Goal: Task Accomplishment & Management: Manage account settings

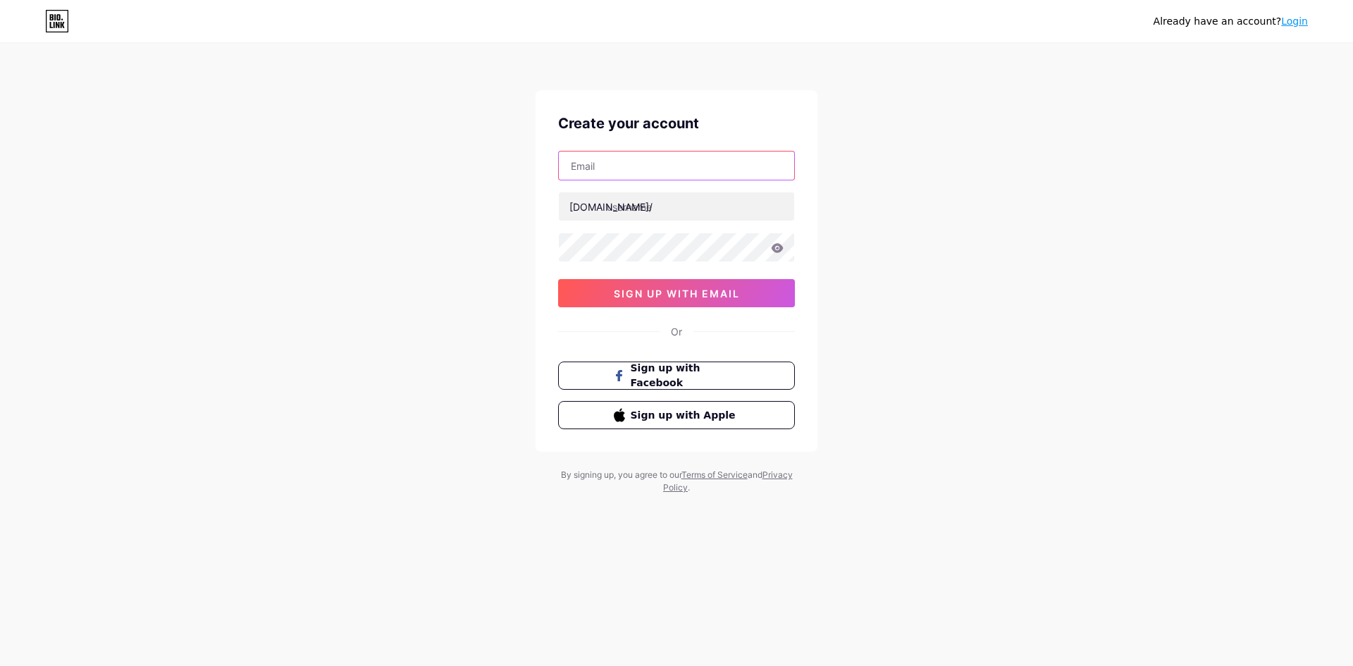
click at [617, 169] on input "text" at bounding box center [676, 166] width 235 height 28
type input "[EMAIL_ADDRESS][DOMAIN_NAME]"
click at [657, 211] on input "text" at bounding box center [676, 206] width 235 height 28
type input "panen4dmantap"
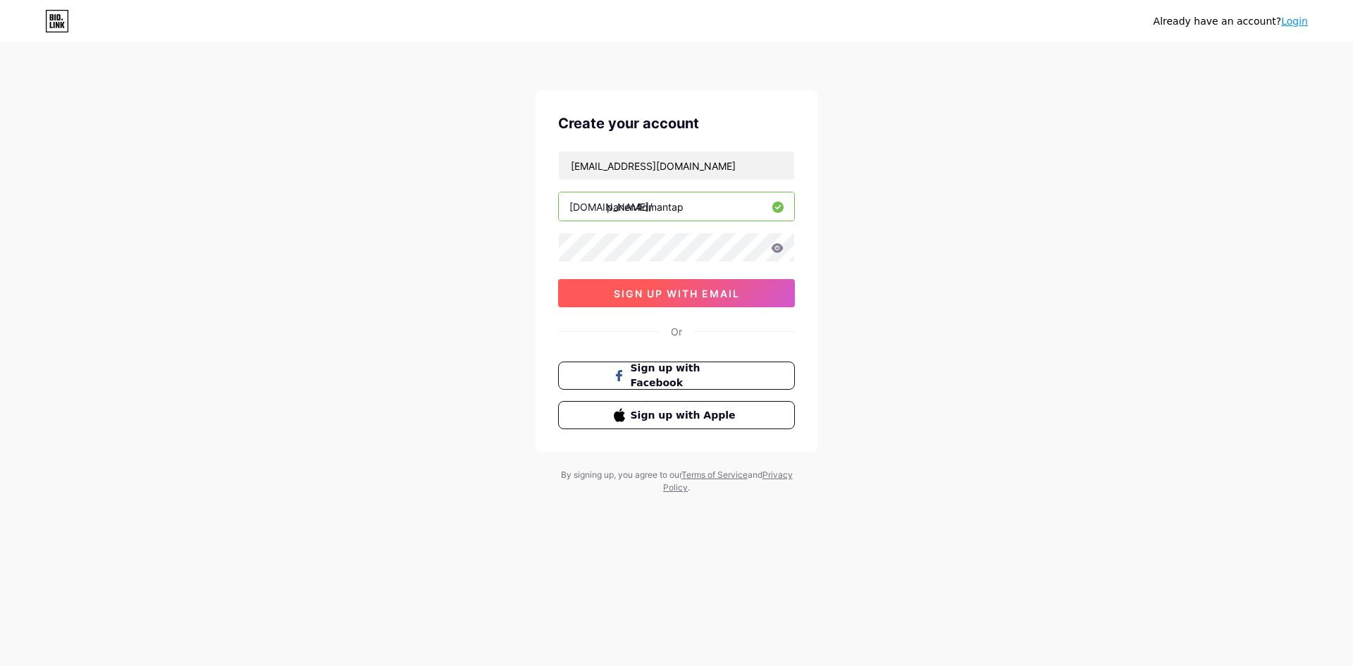
click at [681, 290] on span "sign up with email" at bounding box center [677, 294] width 126 height 12
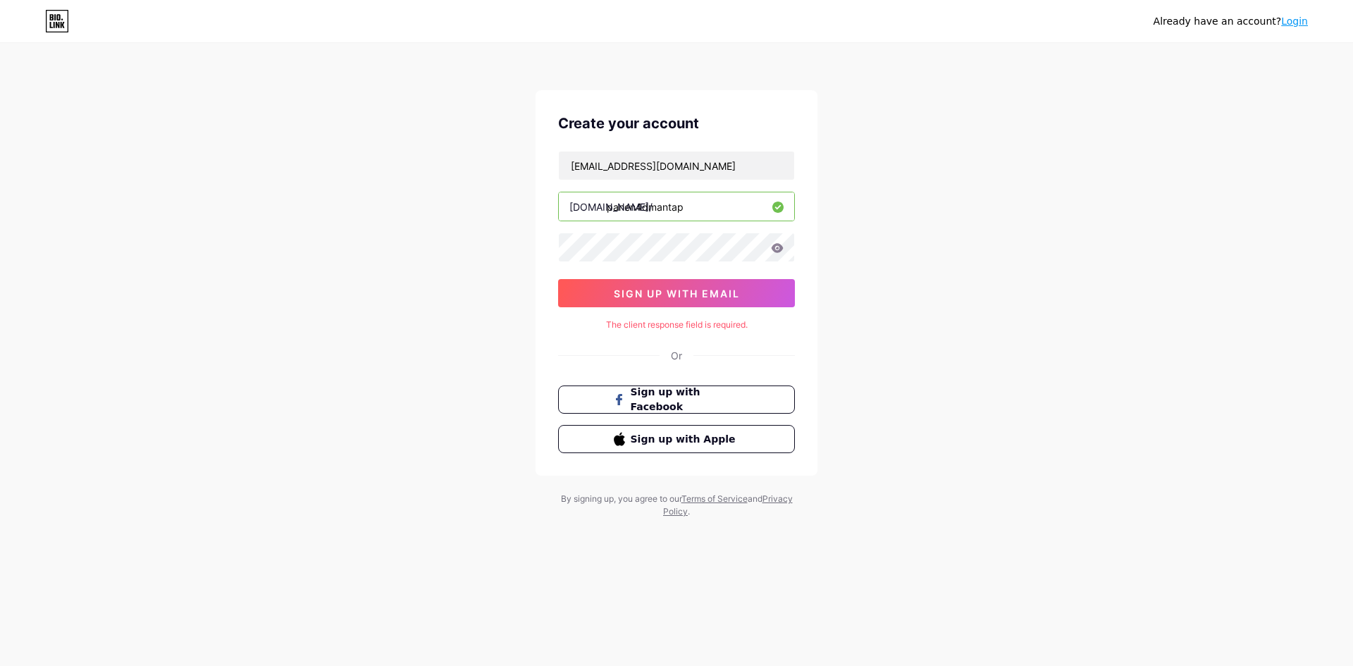
click at [406, 526] on div "Already have an account? Login Create your account reyff1099@gmail.com bio.link…" at bounding box center [676, 281] width 1353 height 563
click at [705, 206] on input "panen4dmantap" at bounding box center [676, 206] width 235 height 28
click at [688, 292] on span "sign up with email" at bounding box center [677, 294] width 126 height 12
click at [696, 299] on span "sign up with email" at bounding box center [677, 294] width 126 height 12
click at [886, 307] on div "Already have an account? Login Create your account reyff1099@gmail.com bio.link…" at bounding box center [676, 281] width 1353 height 563
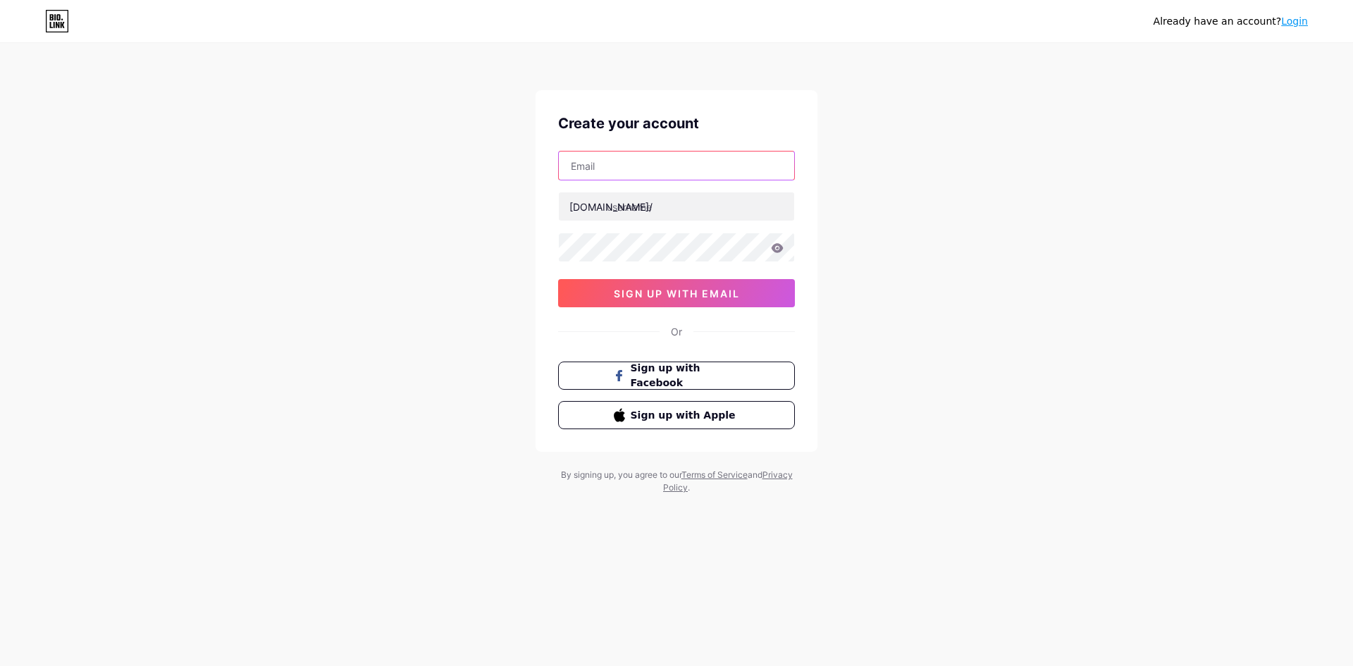
click at [603, 167] on input "text" at bounding box center [676, 166] width 235 height 28
type input "[EMAIL_ADDRESS][DOMAIN_NAME]"
click at [674, 210] on input "text" at bounding box center [676, 206] width 235 height 28
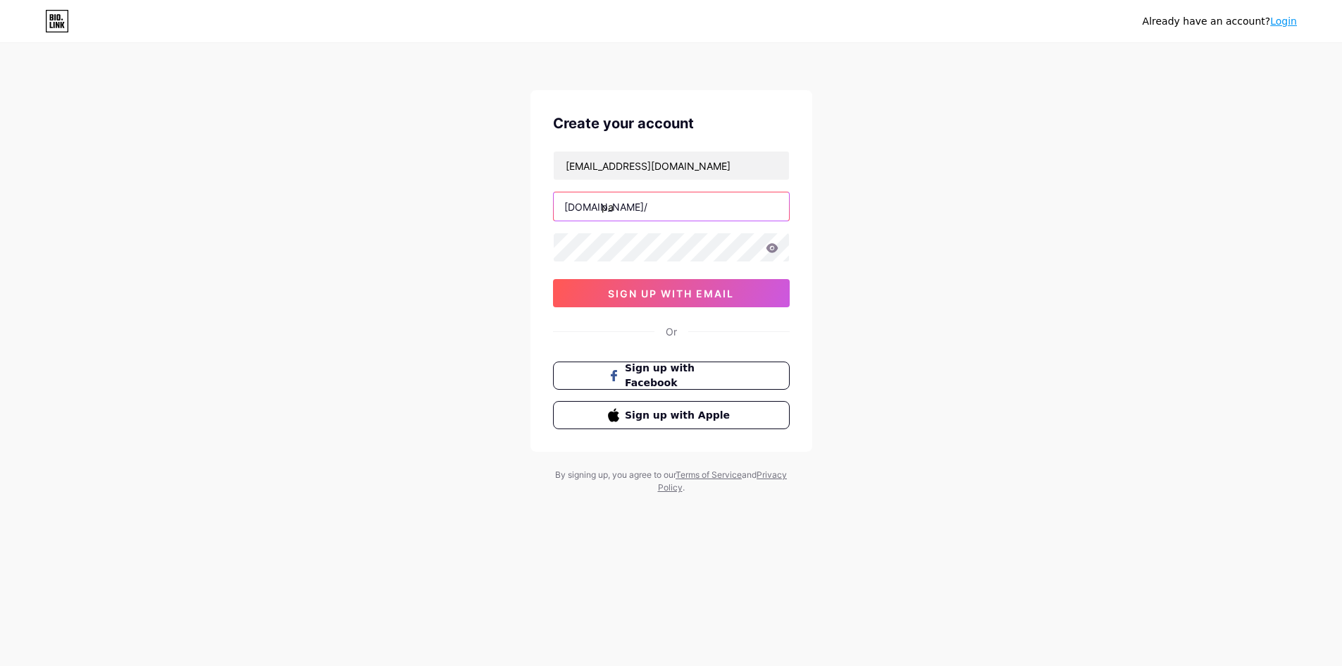
type input "p"
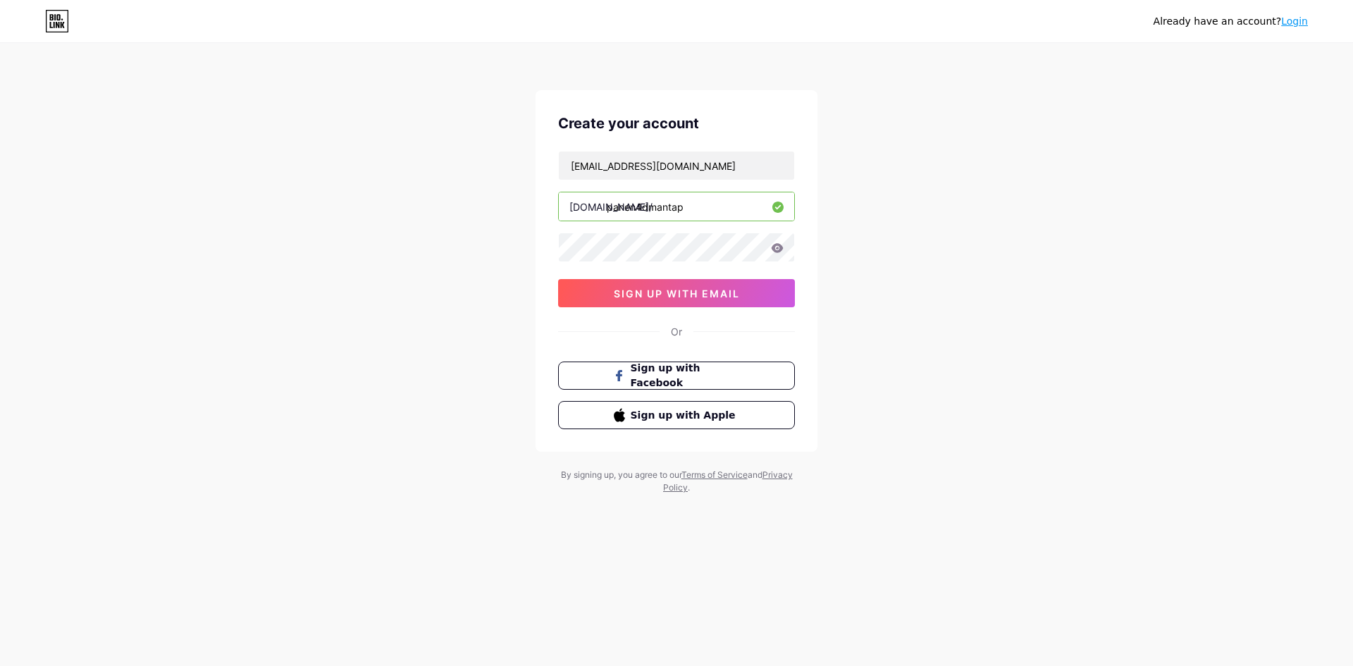
type input "panen4dmantap"
click at [778, 247] on icon at bounding box center [777, 248] width 13 height 10
click at [665, 287] on button "sign up with email" at bounding box center [676, 293] width 237 height 28
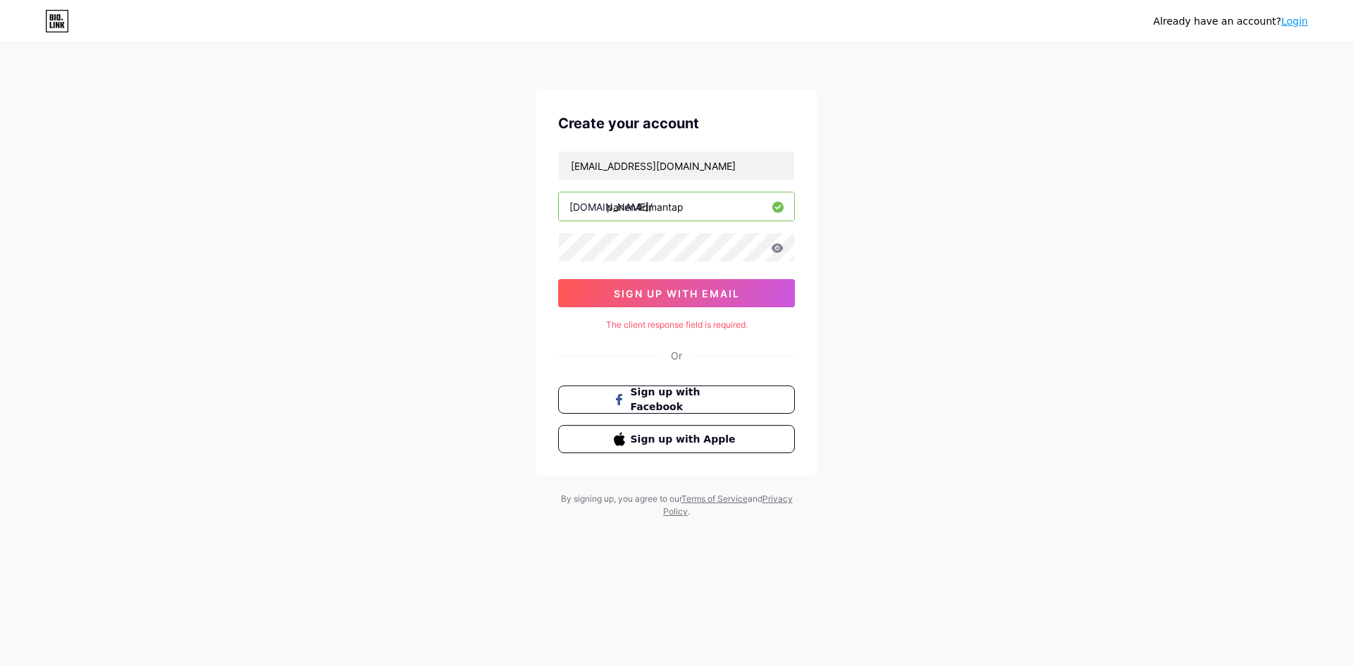
click at [1300, 23] on link "Login" at bounding box center [1294, 21] width 27 height 11
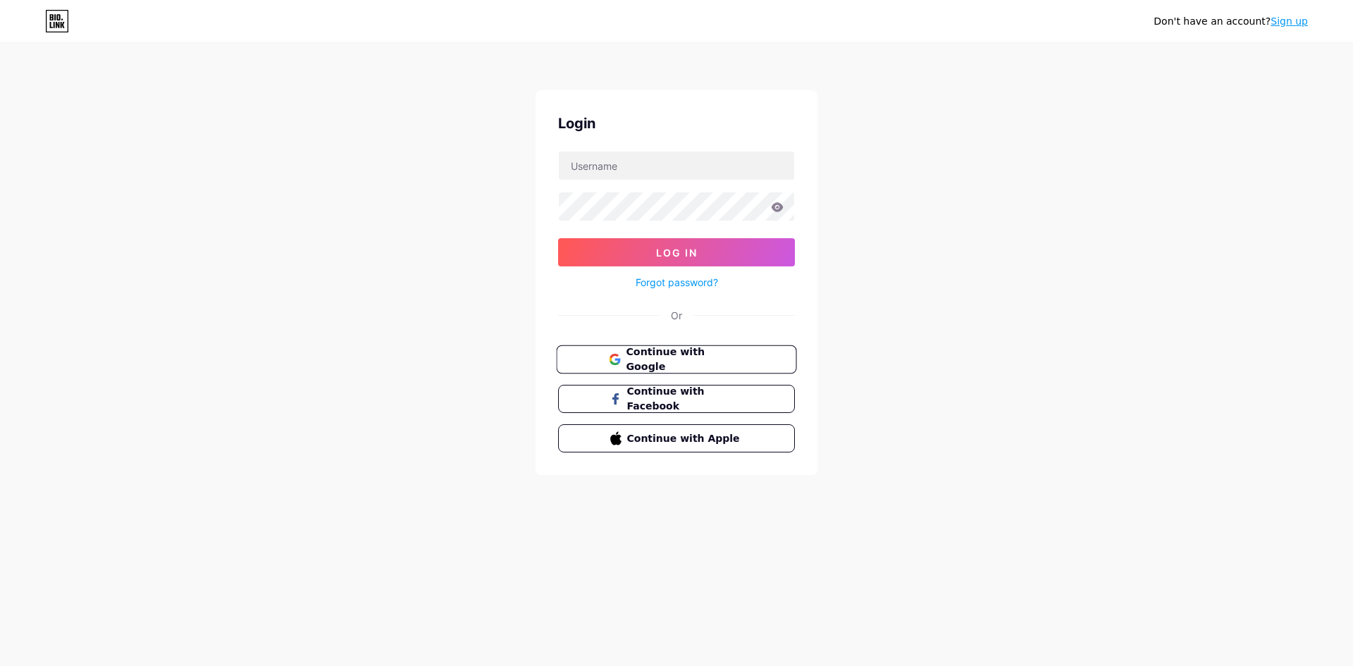
click at [723, 361] on span "Continue with Google" at bounding box center [685, 360] width 118 height 30
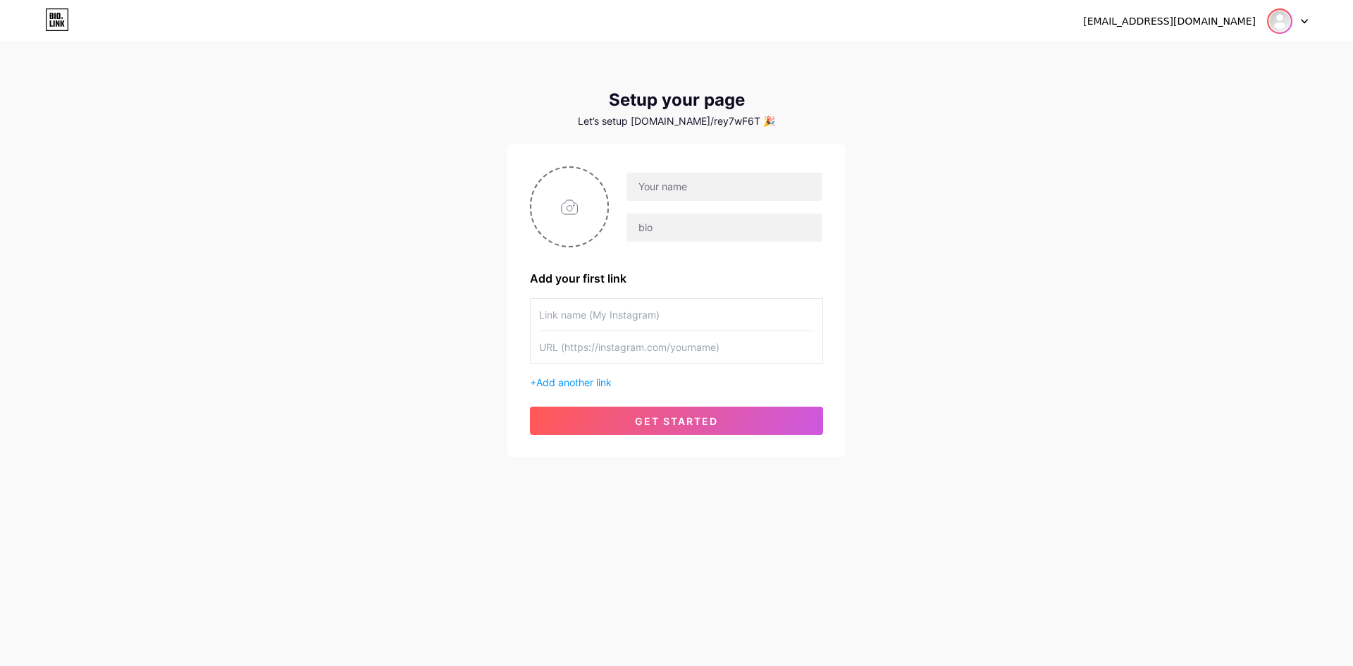
click at [1286, 25] on img at bounding box center [1279, 21] width 23 height 23
click at [1309, 18] on div "reyff1099@gmail.com Dashboard Logout" at bounding box center [676, 20] width 1353 height 25
click at [1307, 18] on div at bounding box center [1287, 20] width 41 height 25
click at [1181, 58] on link "Dashboard" at bounding box center [1219, 58] width 175 height 38
click at [564, 214] on input "file" at bounding box center [569, 207] width 76 height 78
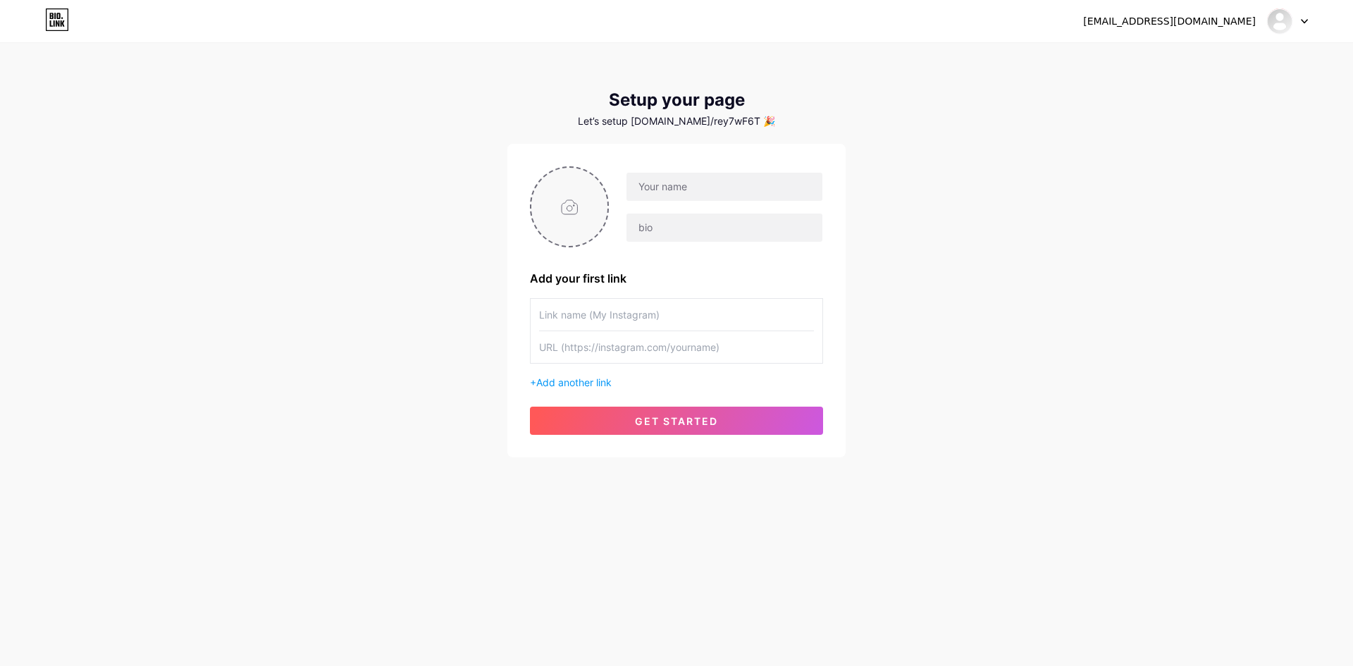
type input "C:\fakepath\logo p4d.jpg"
click at [725, 180] on input "text" at bounding box center [724, 187] width 196 height 28
type input "PANEN4D"
click at [655, 314] on input "text" at bounding box center [676, 315] width 275 height 32
type input "Link Daftar"
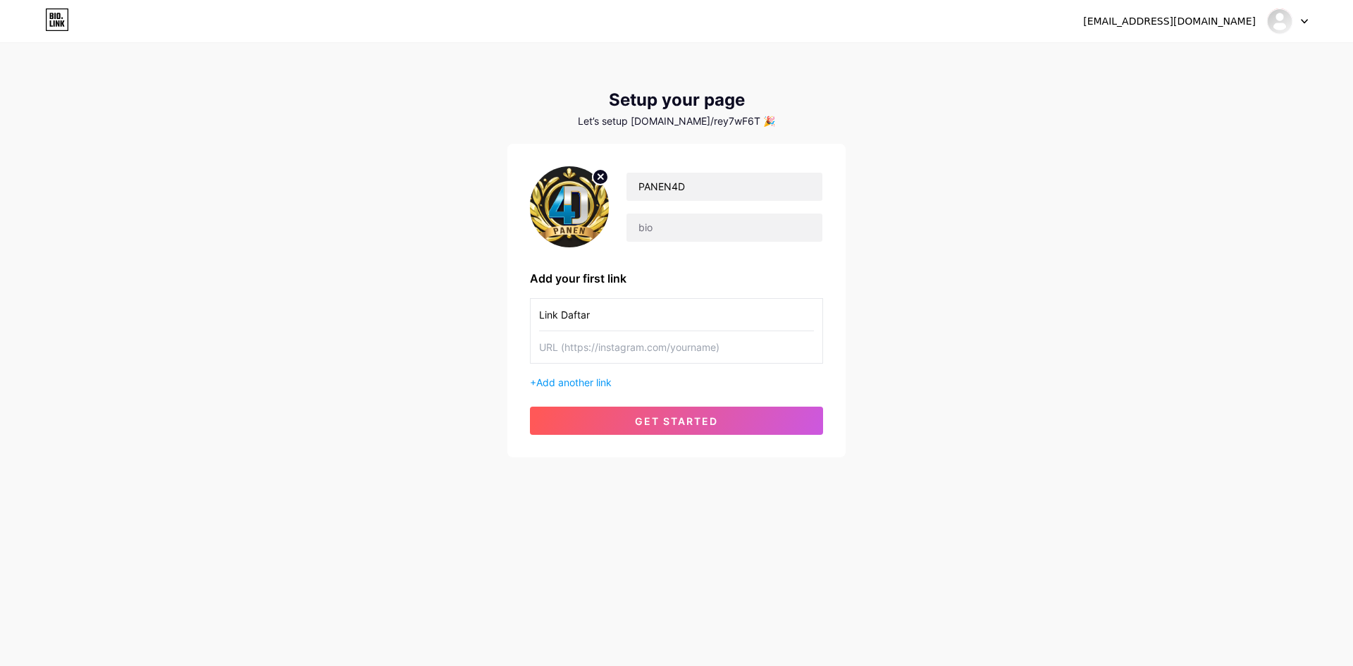
click at [595, 341] on input "text" at bounding box center [676, 347] width 275 height 32
paste input "https://panenelite4d.com/account/register"
type input "https://panenelite4d.com/account/register"
click at [662, 412] on button "get started" at bounding box center [676, 421] width 293 height 28
click at [709, 117] on div "Let’s setup bio.link/rey7wF6T 🎉" at bounding box center [676, 121] width 338 height 11
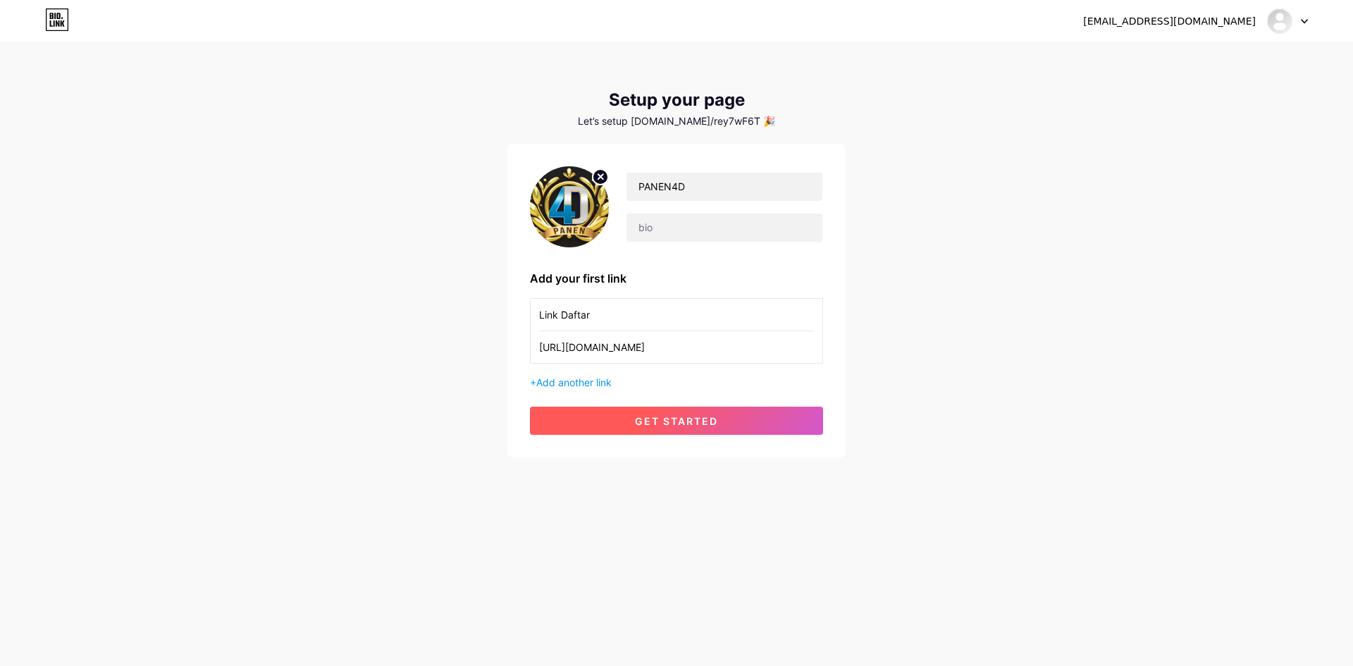
click at [686, 431] on button "get started" at bounding box center [676, 421] width 293 height 28
click at [586, 385] on span "Add another link" at bounding box center [573, 382] width 75 height 12
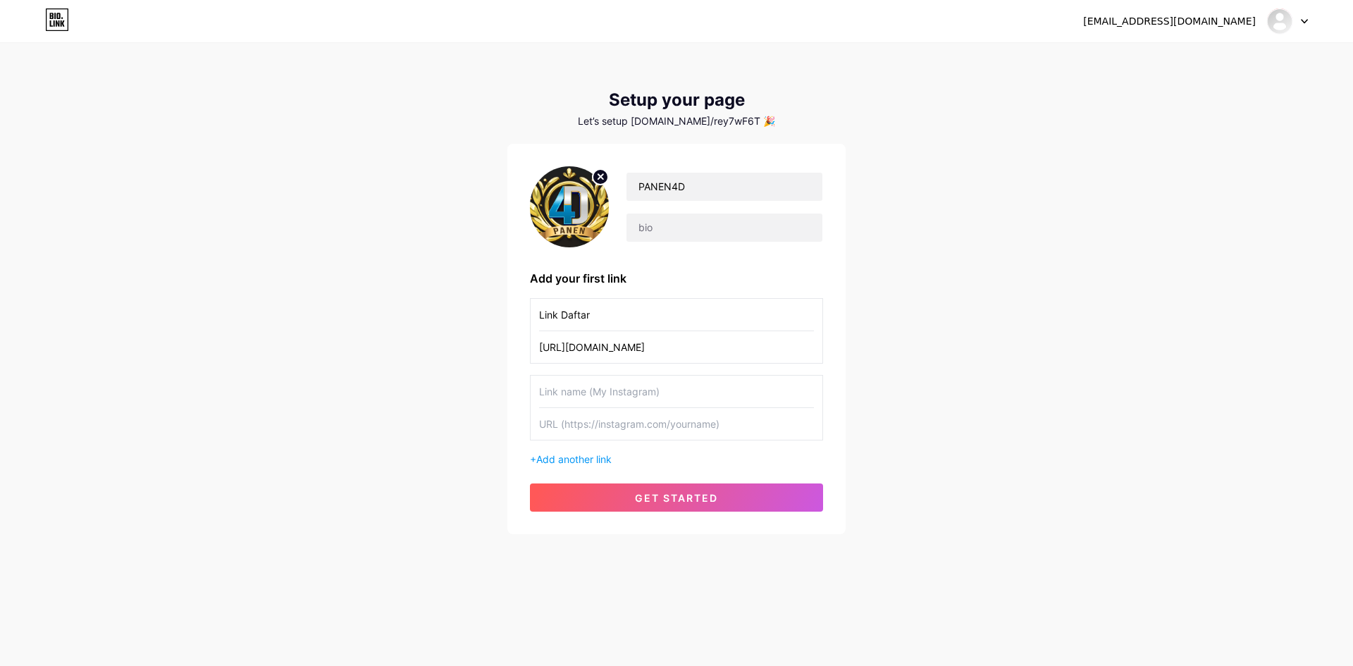
click at [601, 402] on input "text" at bounding box center [676, 392] width 275 height 32
type input "Link Alternatif"
click at [622, 426] on input "text" at bounding box center [676, 424] width 275 height 32
paste input "https://campsite.bio/panen4dmantap"
type input "https://campsite.bio/panen4dmantap"
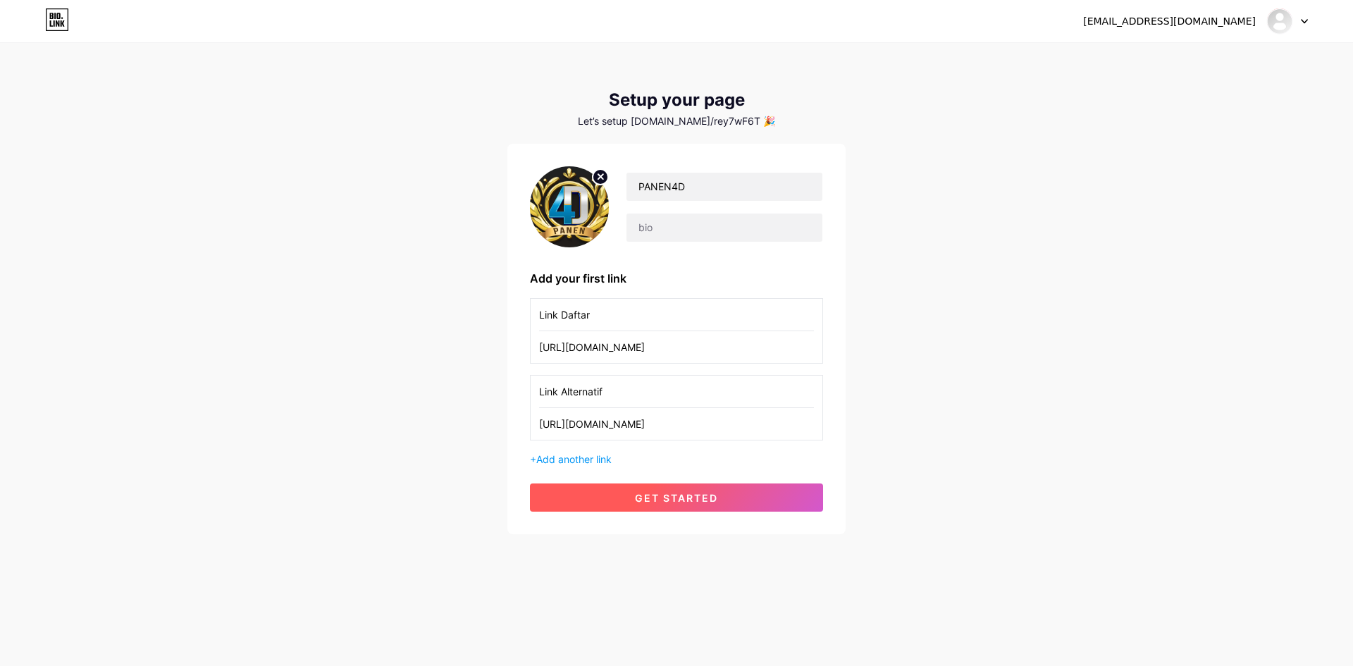
click at [681, 502] on span "get started" at bounding box center [676, 498] width 83 height 12
click at [1308, 21] on div "reyff1099@gmail.com Dashboard Logout" at bounding box center [676, 20] width 1353 height 25
click at [1288, 34] on div "reyff1099@gmail.com Dashboard Logout" at bounding box center [676, 21] width 1353 height 42
click at [1302, 18] on div at bounding box center [1287, 20] width 41 height 25
click at [1223, 56] on link "Dashboard" at bounding box center [1219, 58] width 175 height 38
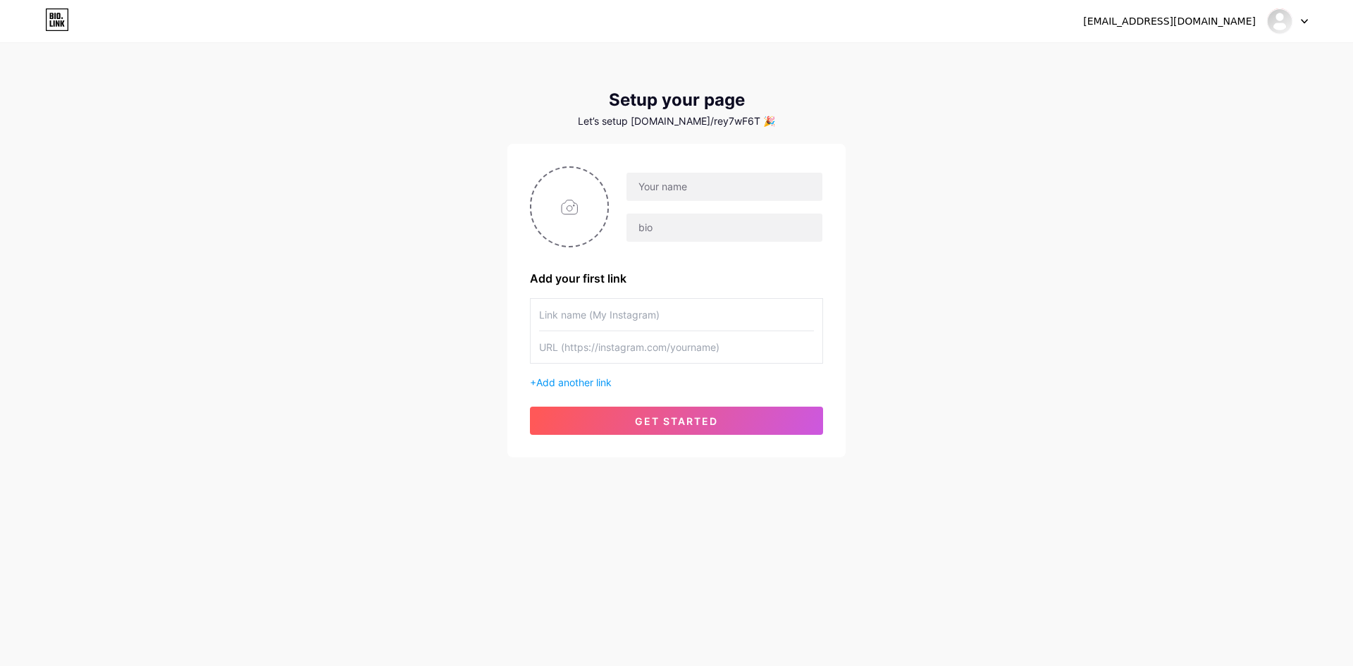
click at [53, 26] on icon at bounding box center [51, 23] width 3 height 6
click at [1295, 23] on div at bounding box center [1287, 20] width 41 height 25
click at [1144, 104] on li "Logout" at bounding box center [1219, 96] width 175 height 38
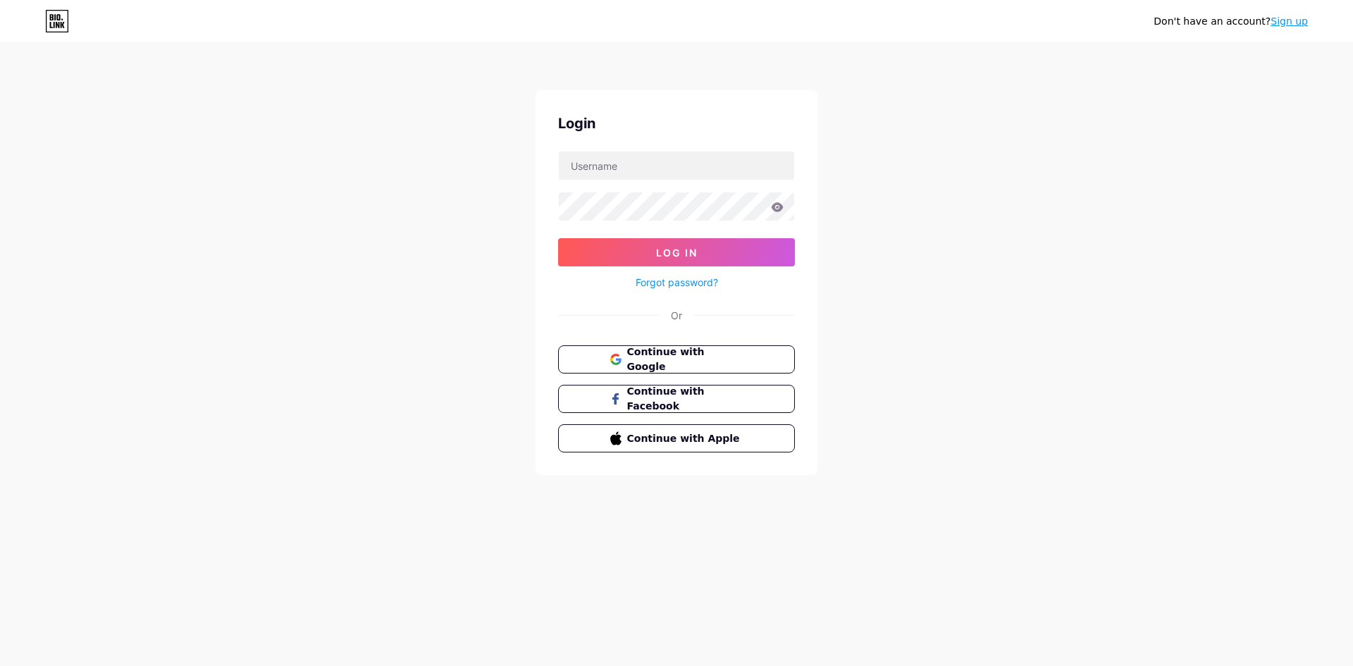
click at [612, 151] on div at bounding box center [676, 166] width 237 height 30
click at [612, 162] on input "text" at bounding box center [676, 166] width 235 height 28
type input "[EMAIL_ADDRESS][DOMAIN_NAME]"
click at [675, 242] on button "Log In" at bounding box center [676, 252] width 237 height 28
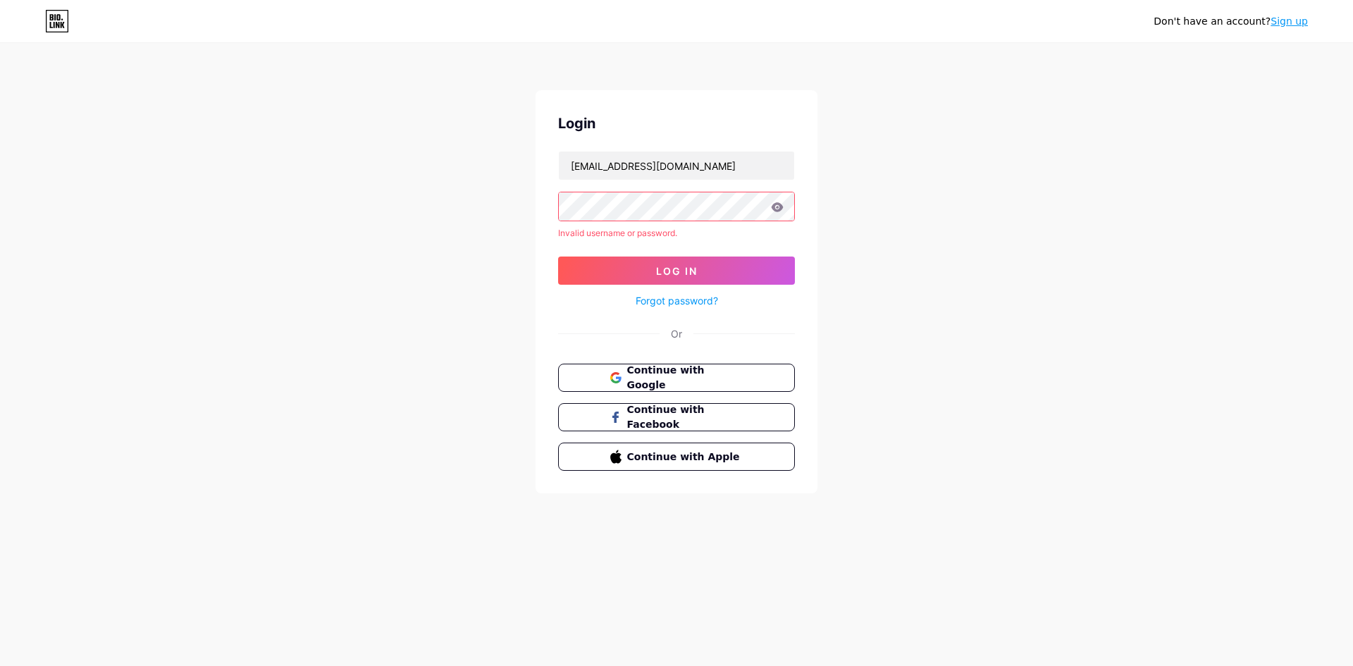
click at [1300, 19] on link "Sign up" at bounding box center [1289, 21] width 37 height 11
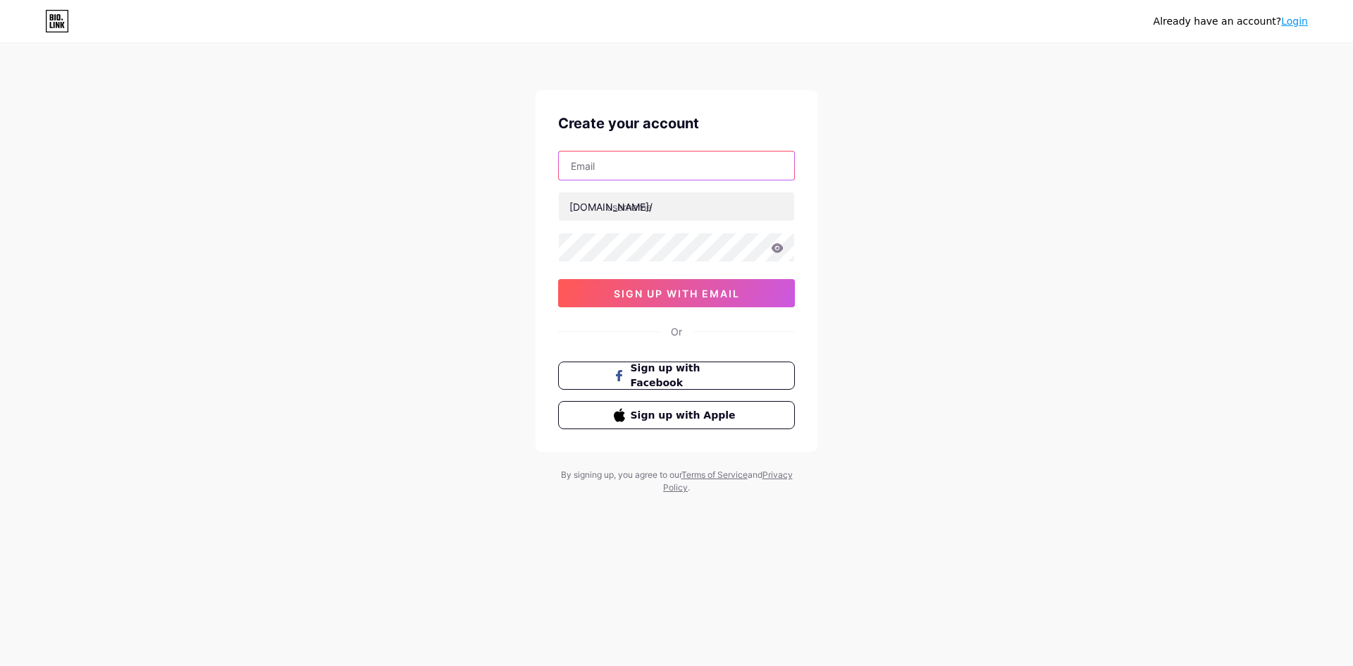
click at [609, 174] on input "text" at bounding box center [676, 166] width 235 height 28
type input "[EMAIL_ADDRESS][DOMAIN_NAME]"
click at [715, 171] on input "[EMAIL_ADDRESS][DOMAIN_NAME]" at bounding box center [676, 166] width 235 height 28
click at [715, 171] on input "text" at bounding box center [676, 166] width 235 height 28
type input "[EMAIL_ADDRESS][DOMAIN_NAME]"
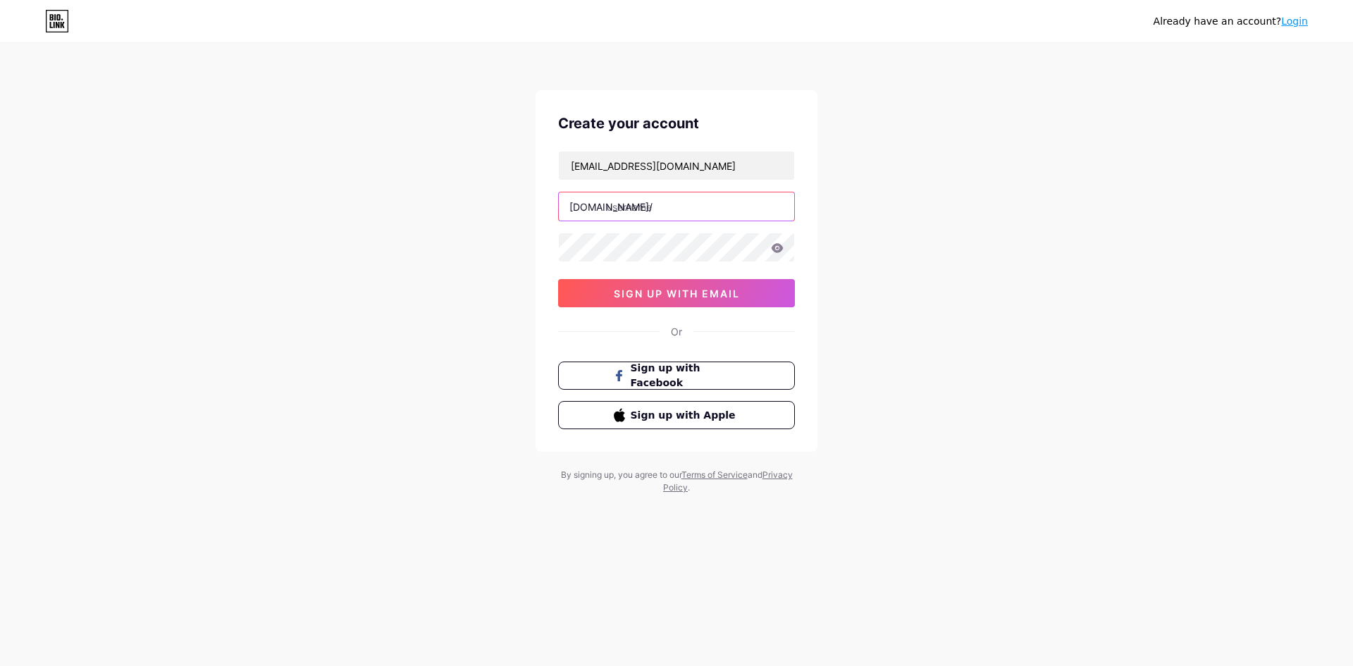
click at [664, 212] on input "text" at bounding box center [676, 206] width 235 height 28
type input "panen4dmantap"
click at [681, 291] on span "sign up with email" at bounding box center [677, 294] width 126 height 12
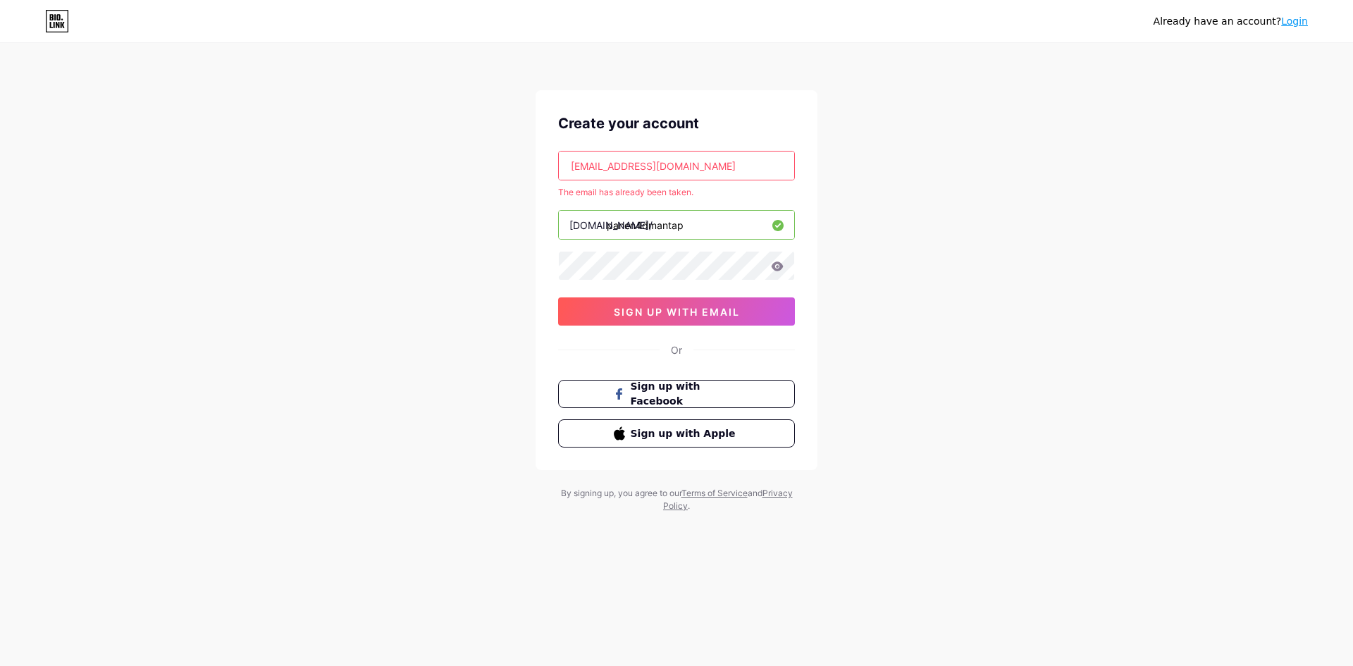
click at [1290, 24] on link "Login" at bounding box center [1294, 21] width 27 height 11
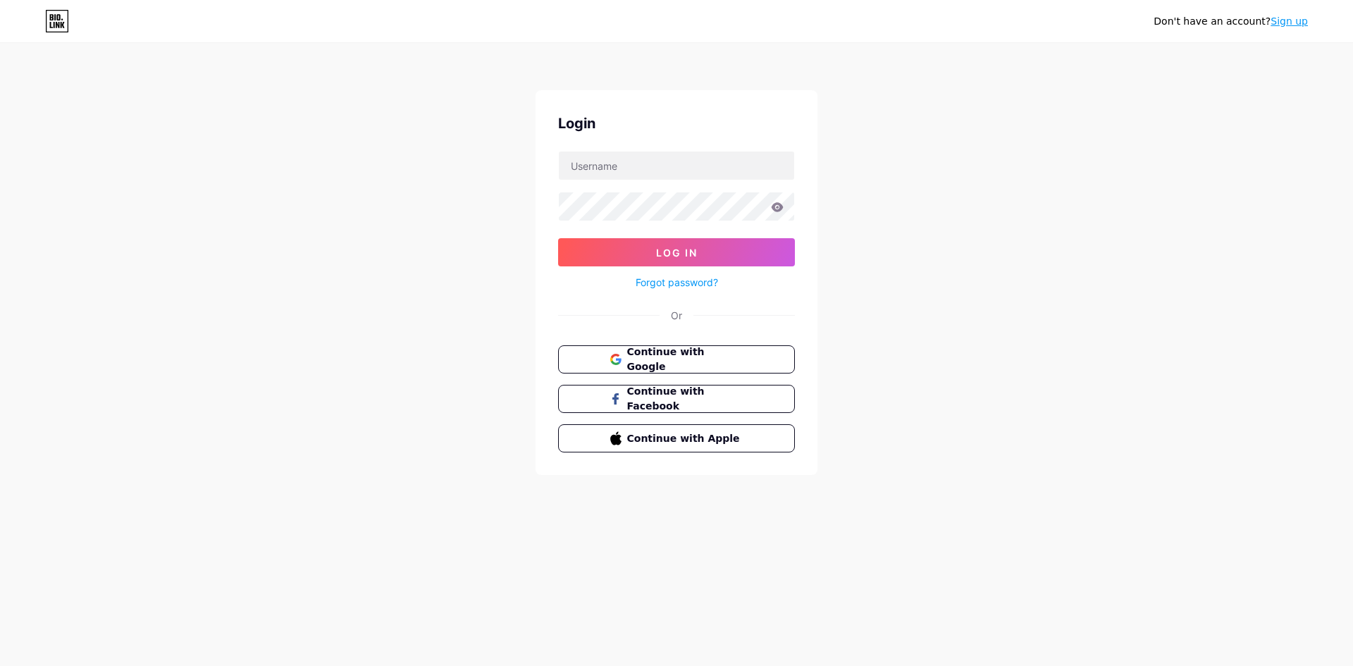
click at [689, 278] on link "Forgot password?" at bounding box center [677, 282] width 82 height 15
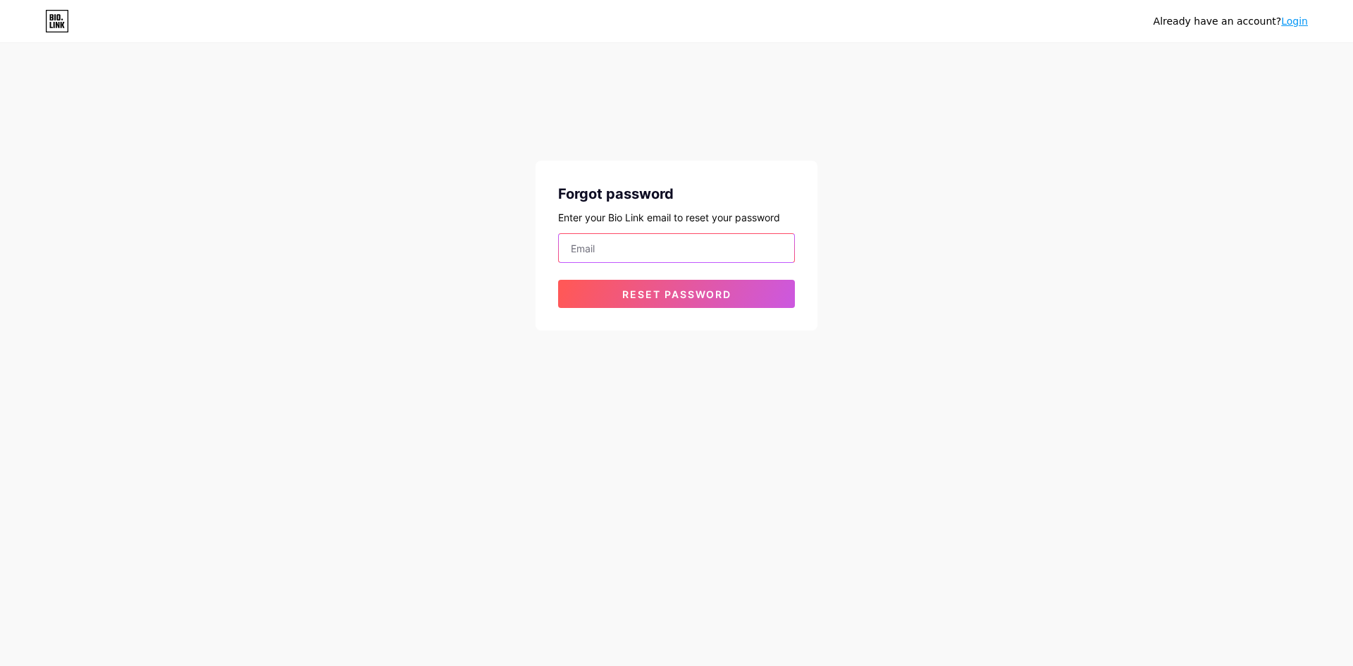
click at [638, 253] on input "email" at bounding box center [676, 248] width 235 height 28
type input "[EMAIL_ADDRESS][DOMAIN_NAME]"
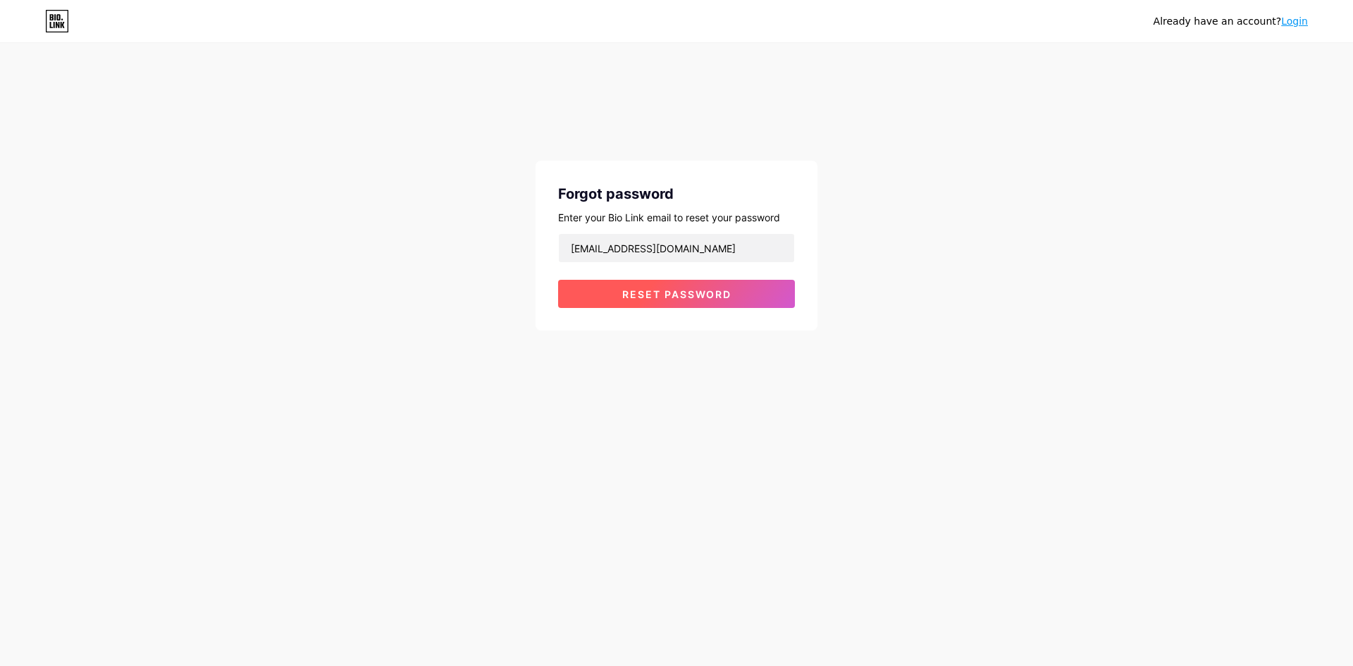
click at [678, 294] on span "Reset password" at bounding box center [676, 294] width 109 height 12
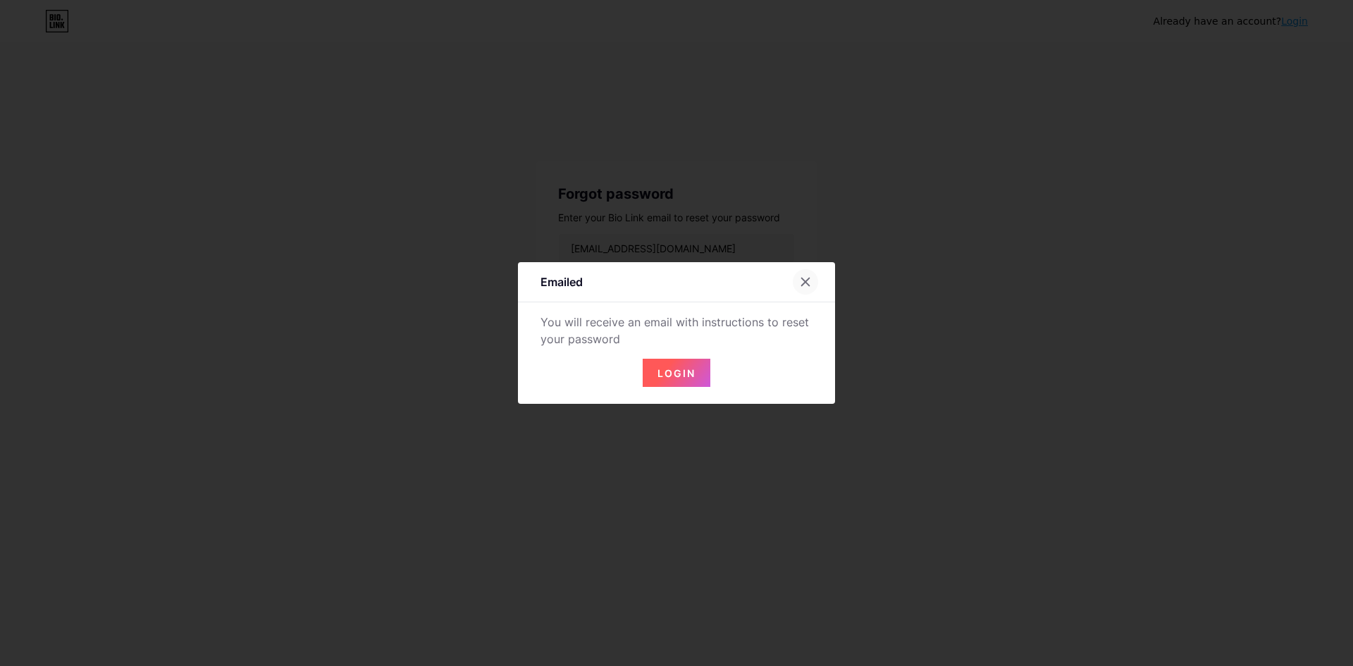
click at [806, 279] on div at bounding box center [805, 281] width 25 height 25
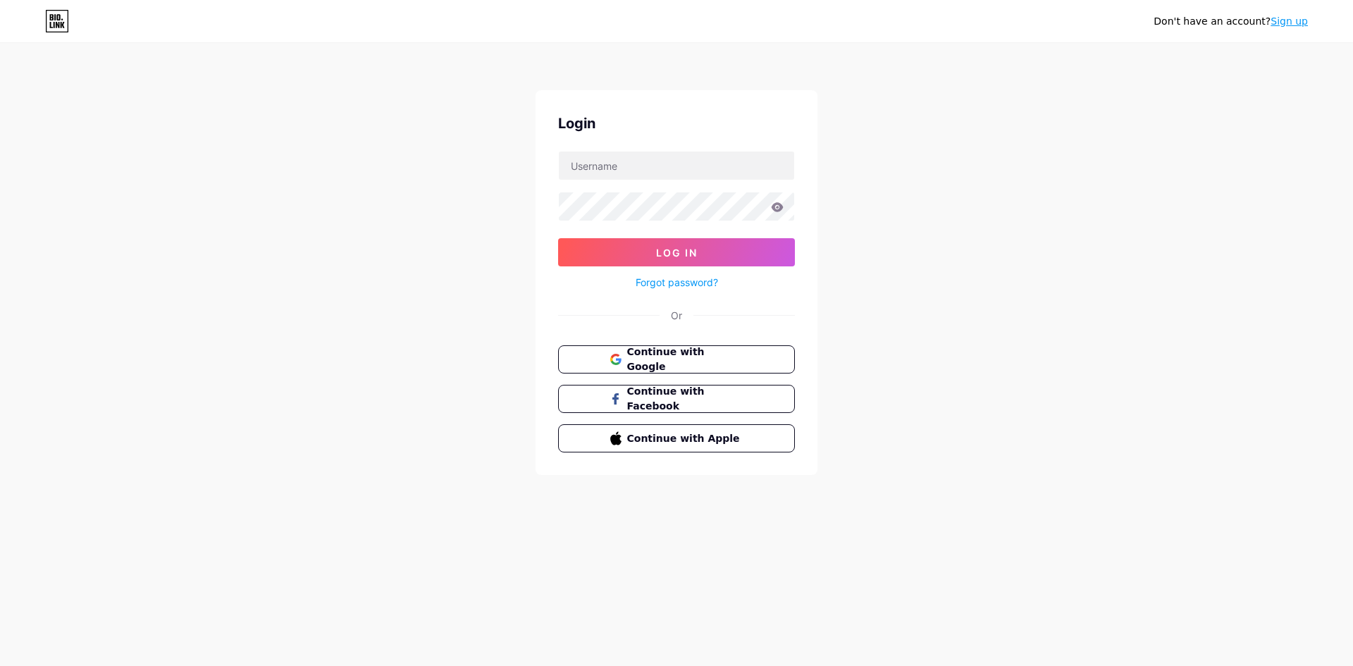
click at [677, 279] on link "Forgot password?" at bounding box center [677, 282] width 82 height 15
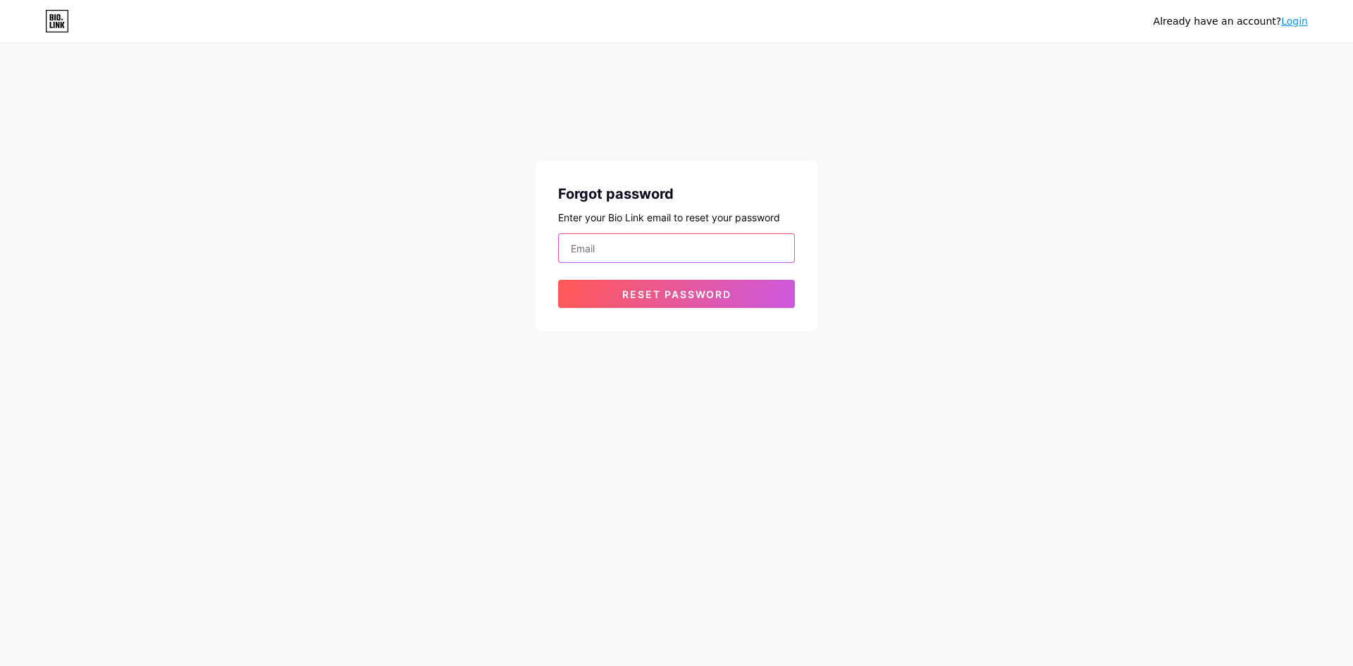
click at [638, 251] on input "email" at bounding box center [676, 248] width 235 height 28
type input "[EMAIL_ADDRESS][DOMAIN_NAME]"
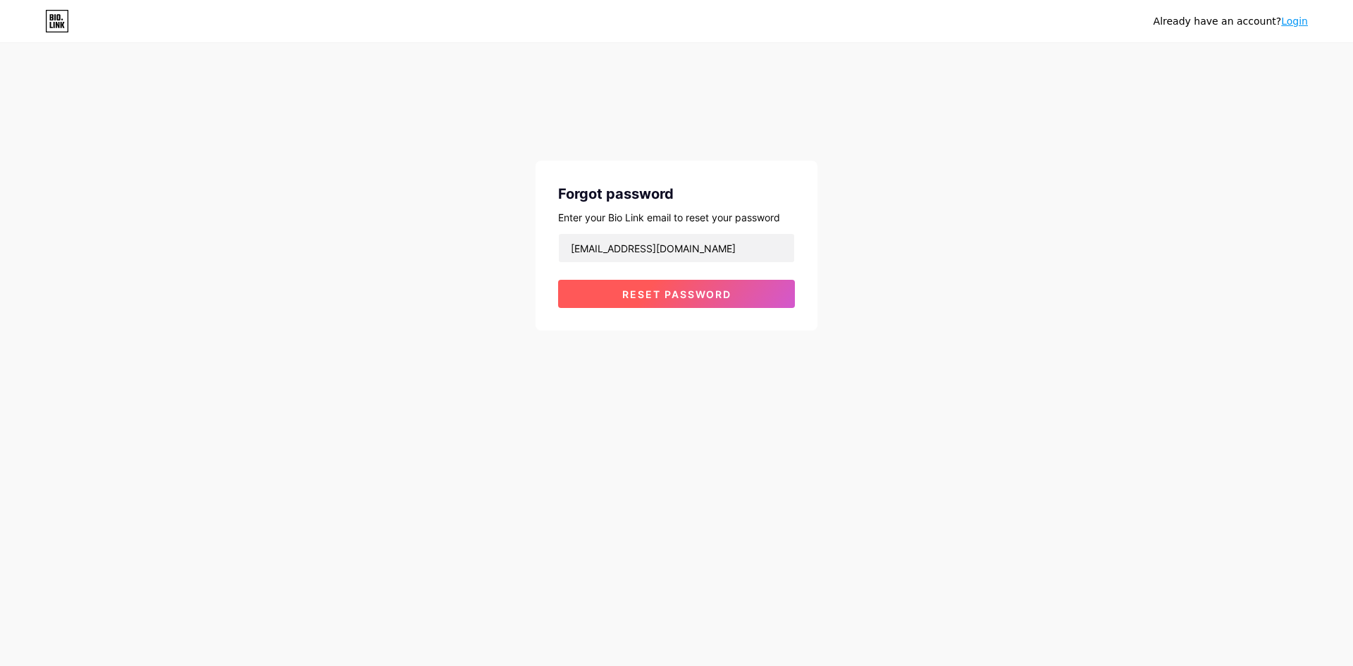
click at [691, 299] on span "Reset password" at bounding box center [676, 294] width 109 height 12
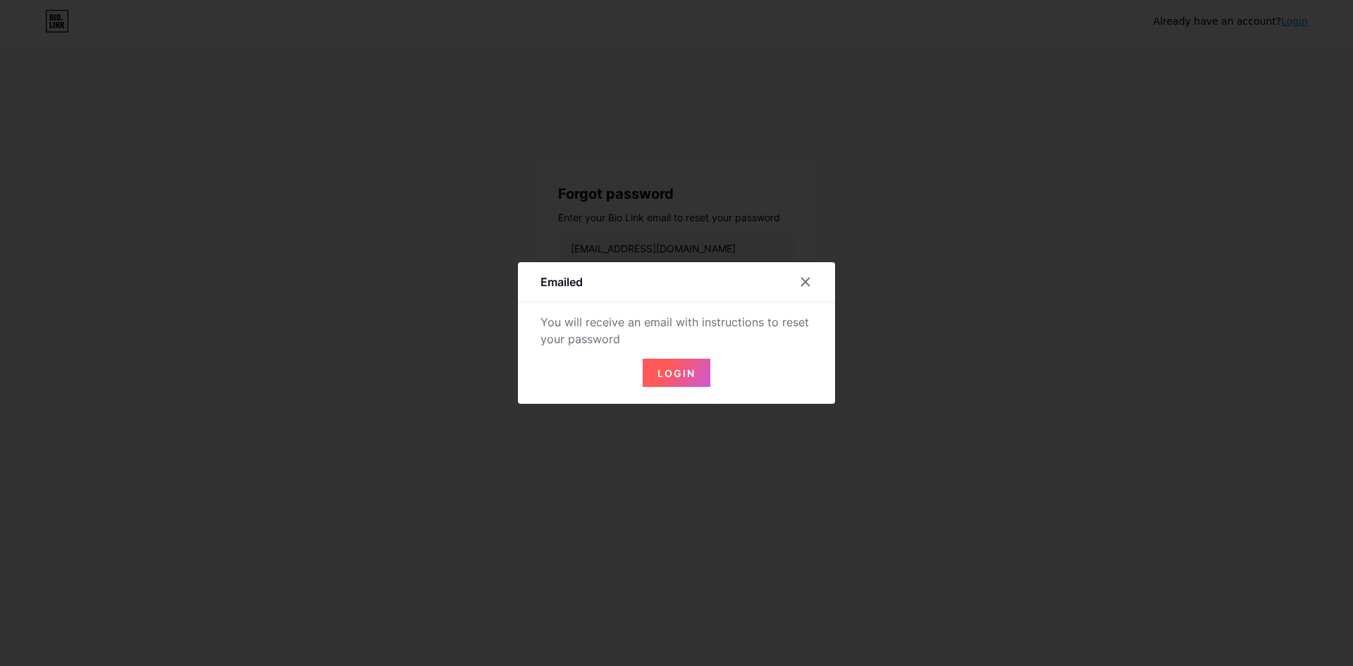
click at [661, 377] on span "Login" at bounding box center [676, 373] width 38 height 12
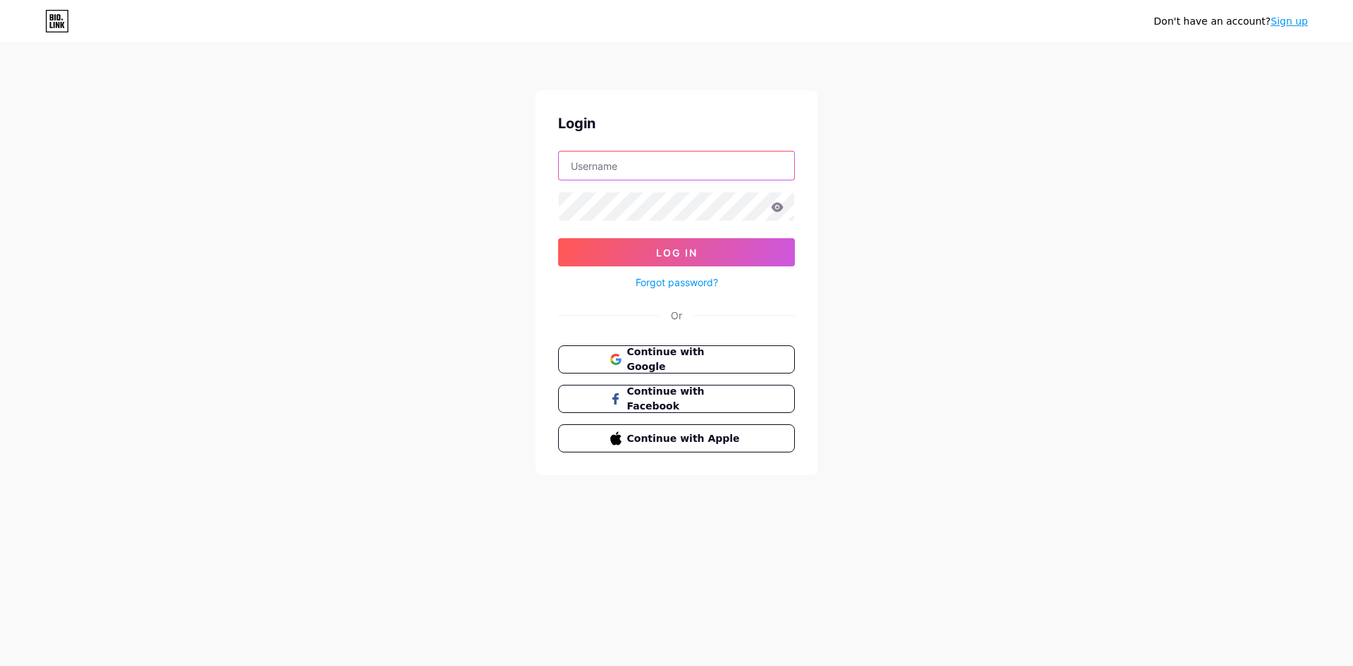
click at [648, 165] on input "text" at bounding box center [676, 166] width 235 height 28
type input "[EMAIL_ADDRESS][DOMAIN_NAME]"
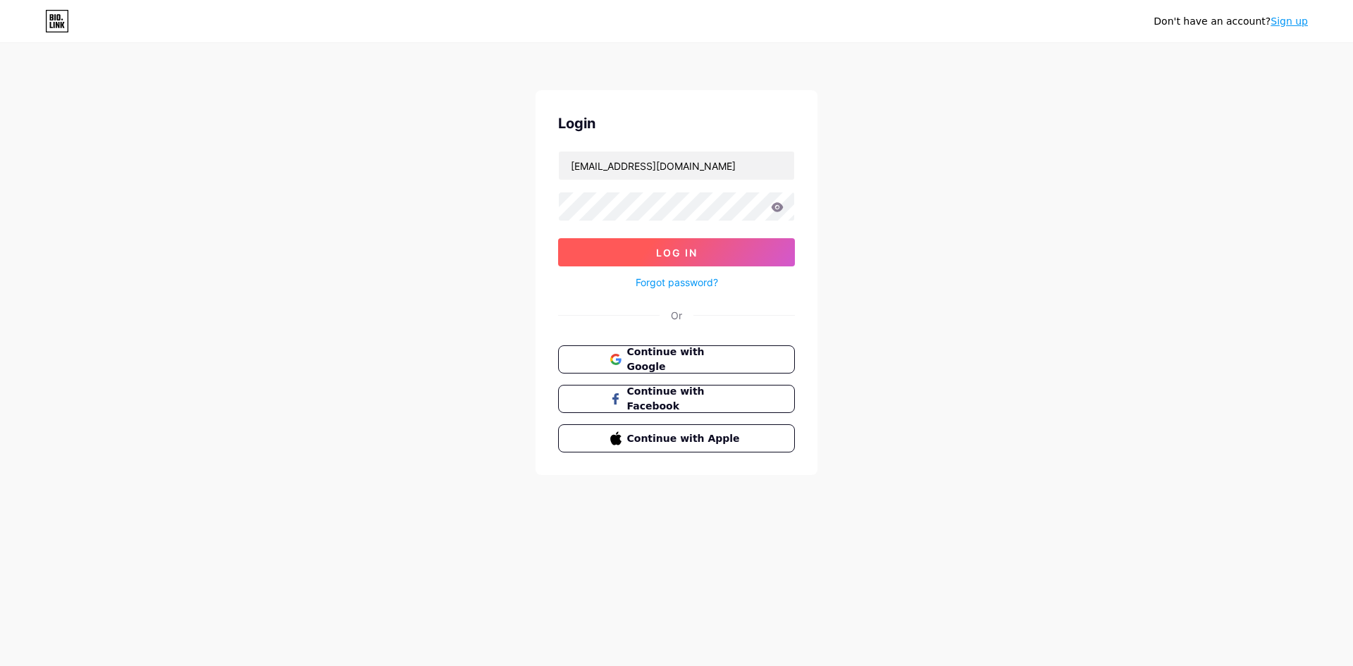
click at [622, 247] on button "Log In" at bounding box center [676, 252] width 237 height 28
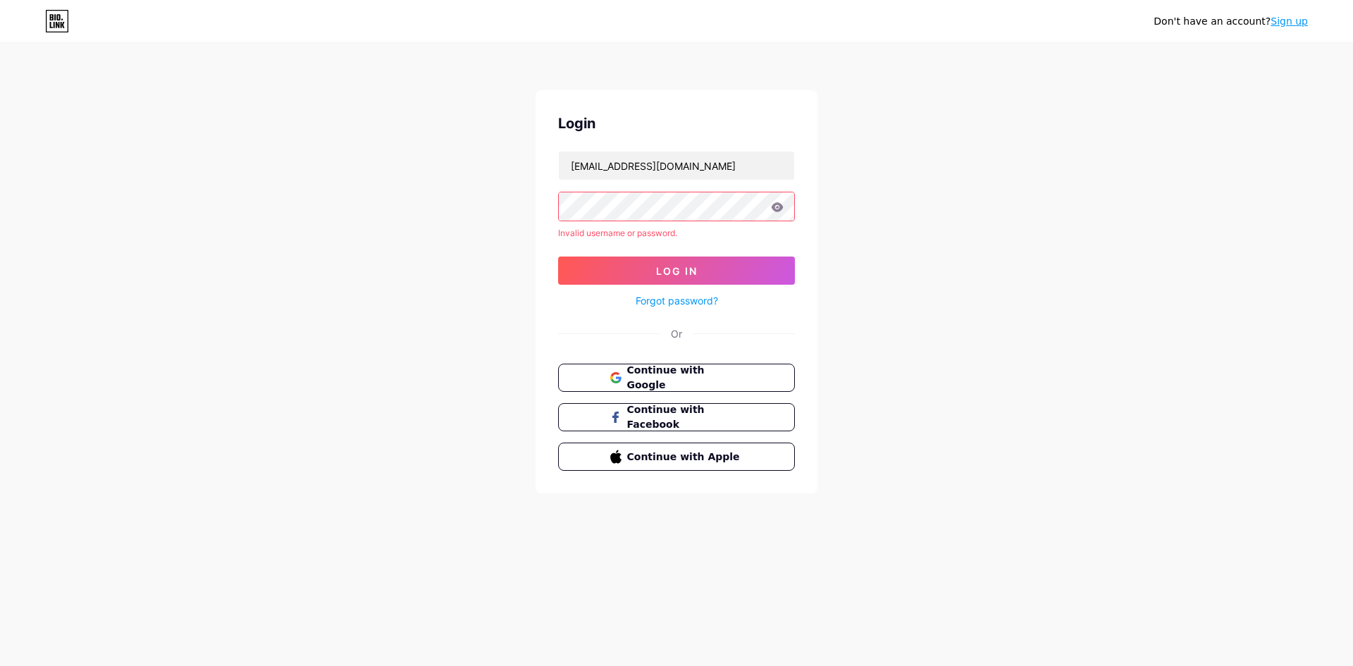
click at [693, 296] on link "Forgot password?" at bounding box center [677, 300] width 82 height 15
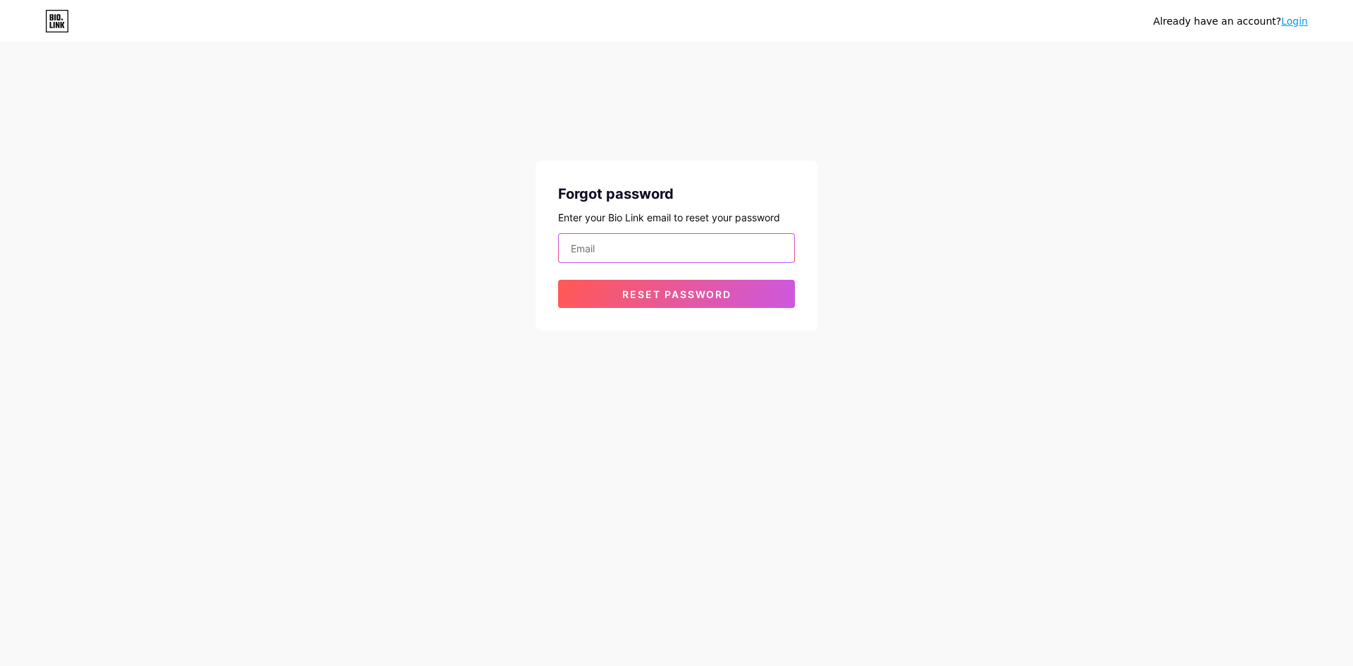
click at [654, 256] on input "email" at bounding box center [676, 248] width 235 height 28
type input "[EMAIL_ADDRESS][DOMAIN_NAME]"
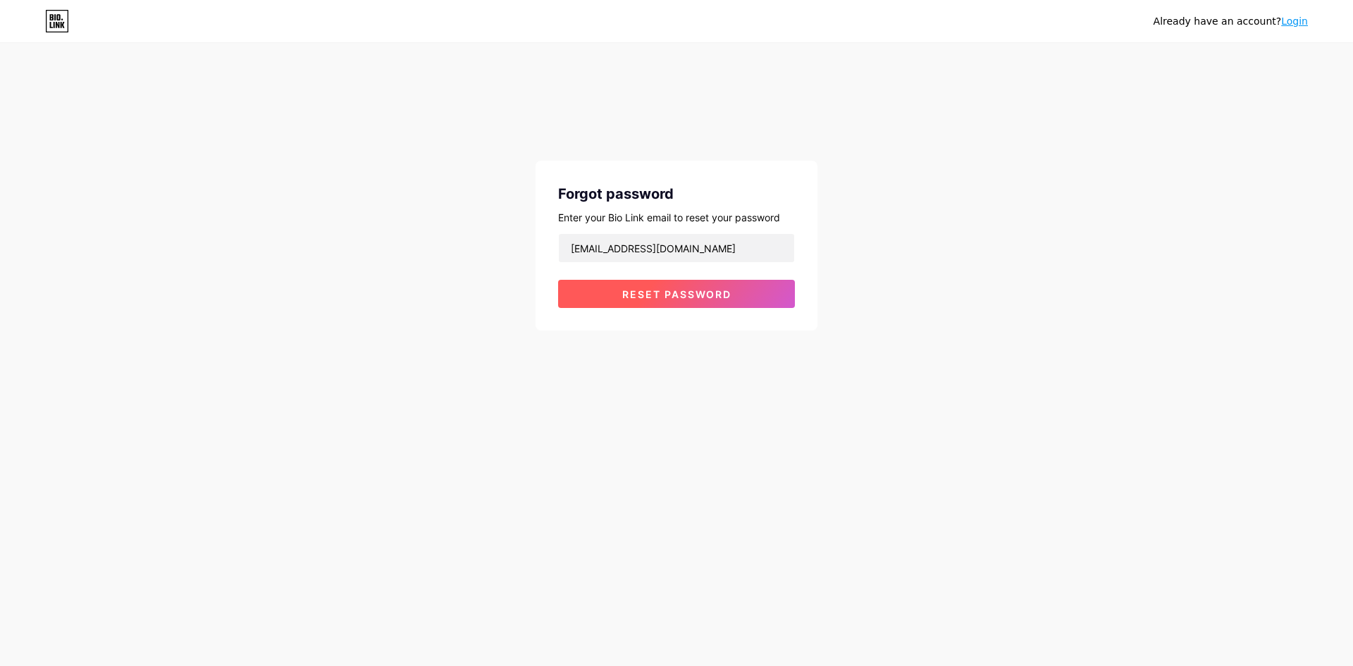
click at [677, 295] on span "Reset password" at bounding box center [676, 294] width 109 height 12
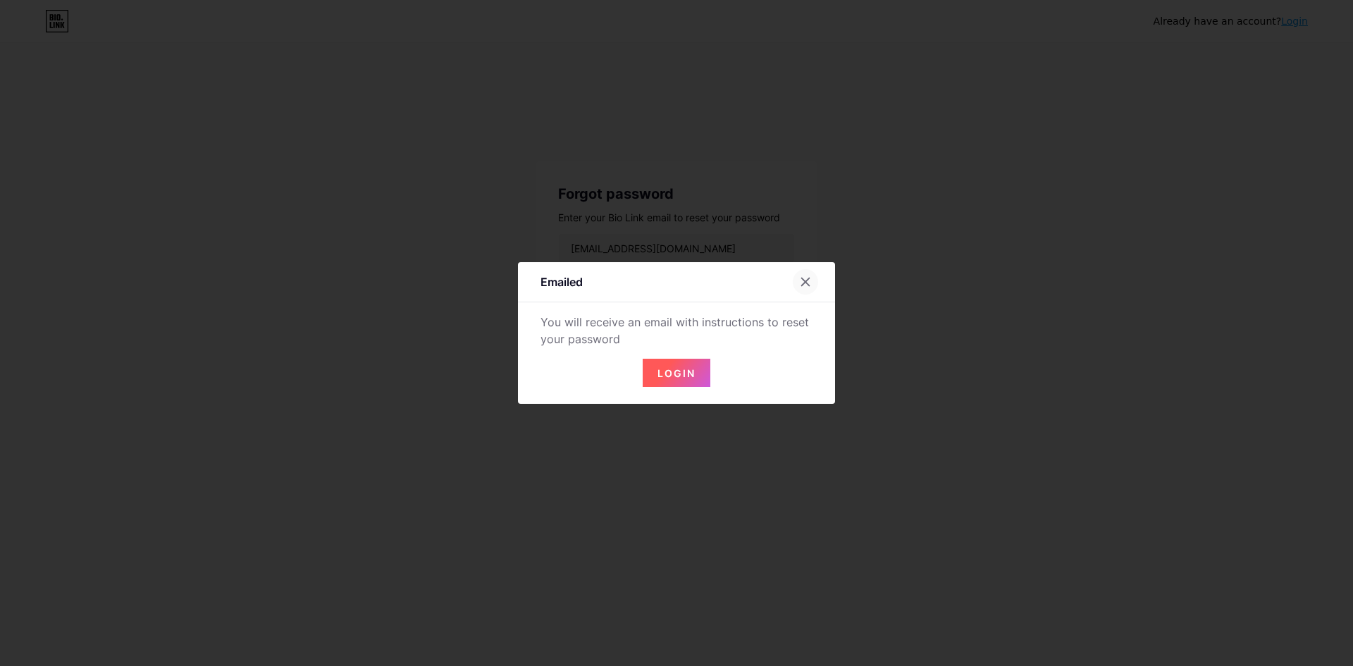
click at [805, 286] on icon at bounding box center [805, 281] width 11 height 11
